Goal: Task Accomplishment & Management: Manage account settings

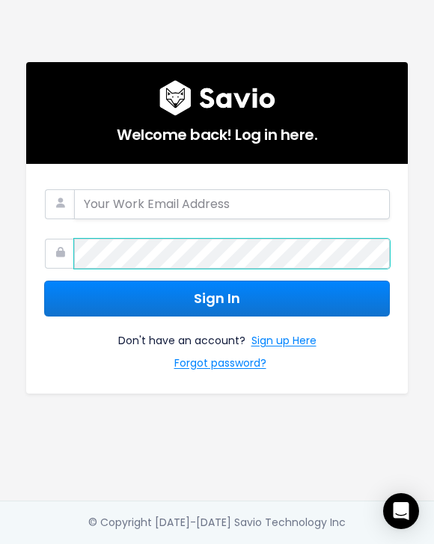
click at [44, 261] on div at bounding box center [217, 249] width 346 height 37
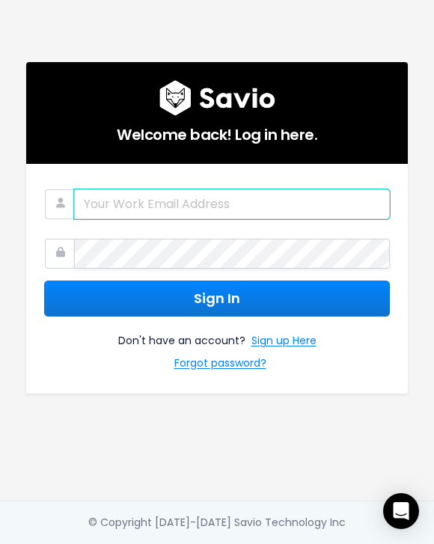
click at [121, 197] on input "email" at bounding box center [232, 204] width 316 height 30
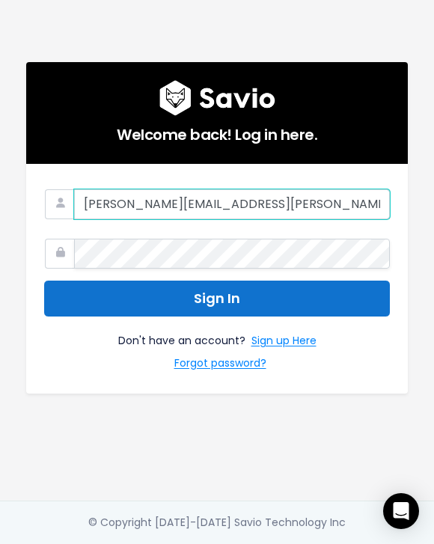
type input "[PERSON_NAME][EMAIL_ADDRESS][PERSON_NAME][DOMAIN_NAME]"
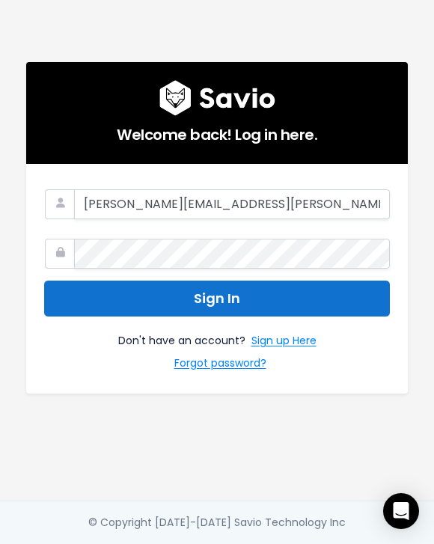
click at [228, 307] on button "Sign In" at bounding box center [217, 299] width 346 height 37
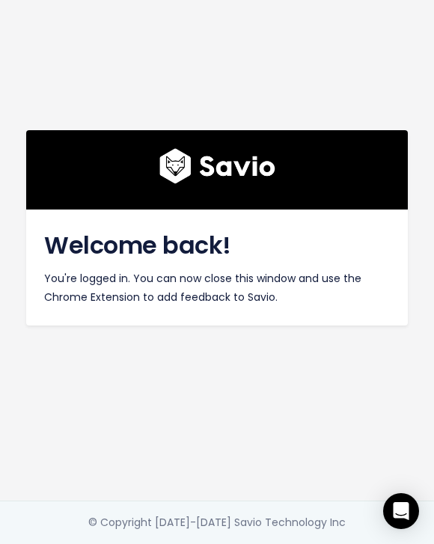
click at [204, 459] on div "Welcome back! You're logged in. You can now close this window and use the Chrom…" at bounding box center [217, 250] width 404 height 501
click at [203, 516] on div "© Copyright [DATE]-[DATE] Savio Technology Inc" at bounding box center [216, 522] width 257 height 19
click at [178, 456] on div "Welcome back! You're logged in. You can now close this window and use the Chrom…" at bounding box center [217, 250] width 404 height 501
